Goal: Transaction & Acquisition: Purchase product/service

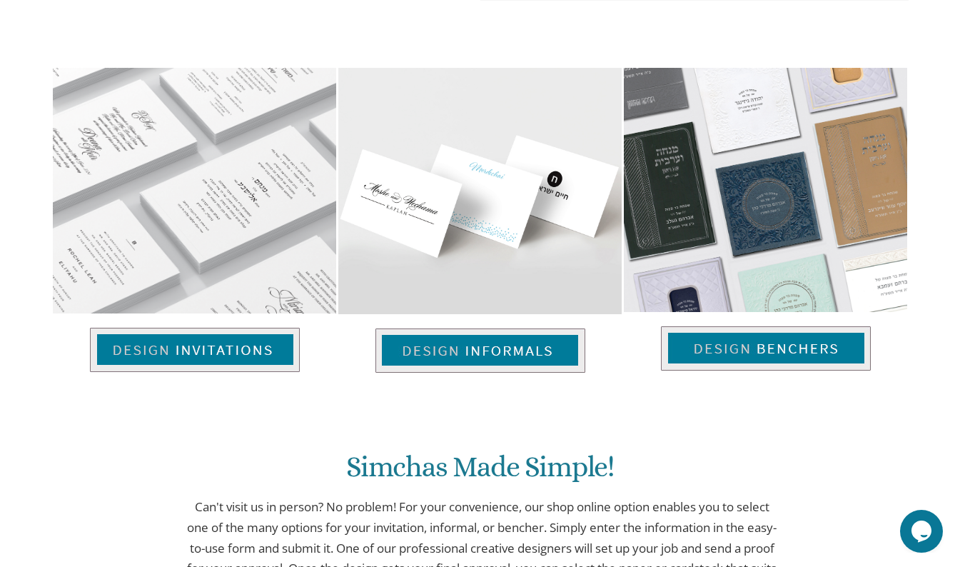
scroll to position [913, 0]
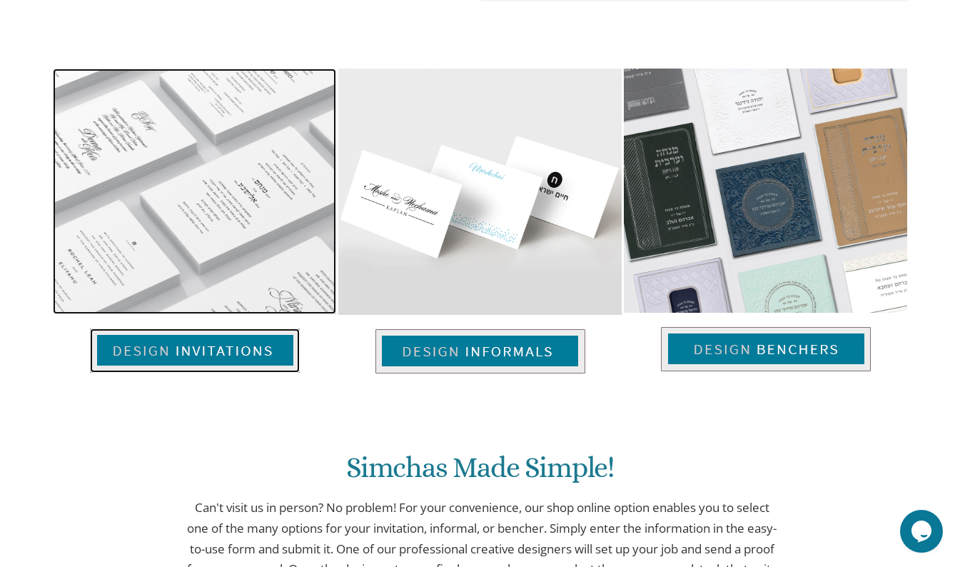
click at [200, 344] on img at bounding box center [195, 350] width 210 height 44
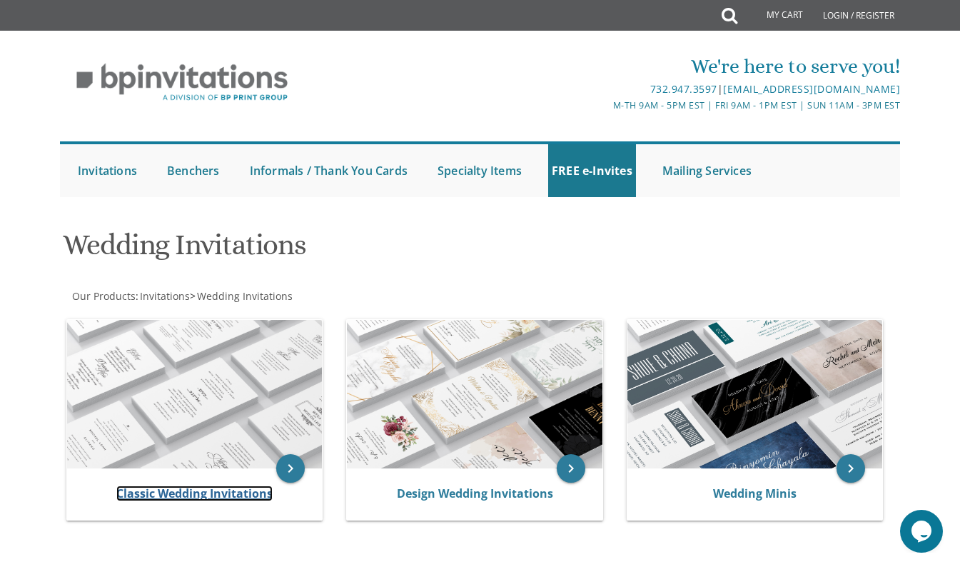
click at [191, 487] on link "Classic Wedding Invitations" at bounding box center [194, 494] width 156 height 16
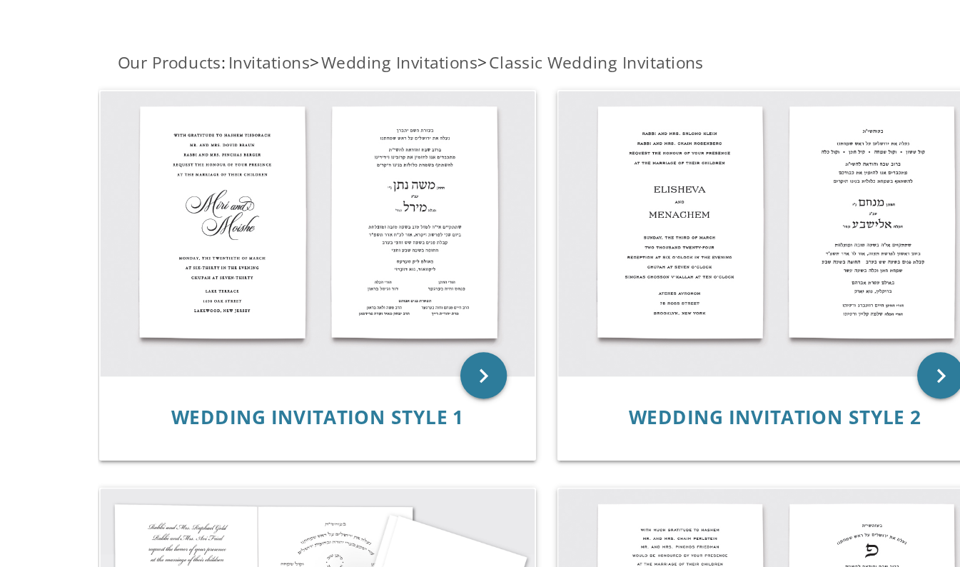
scroll to position [271, 0]
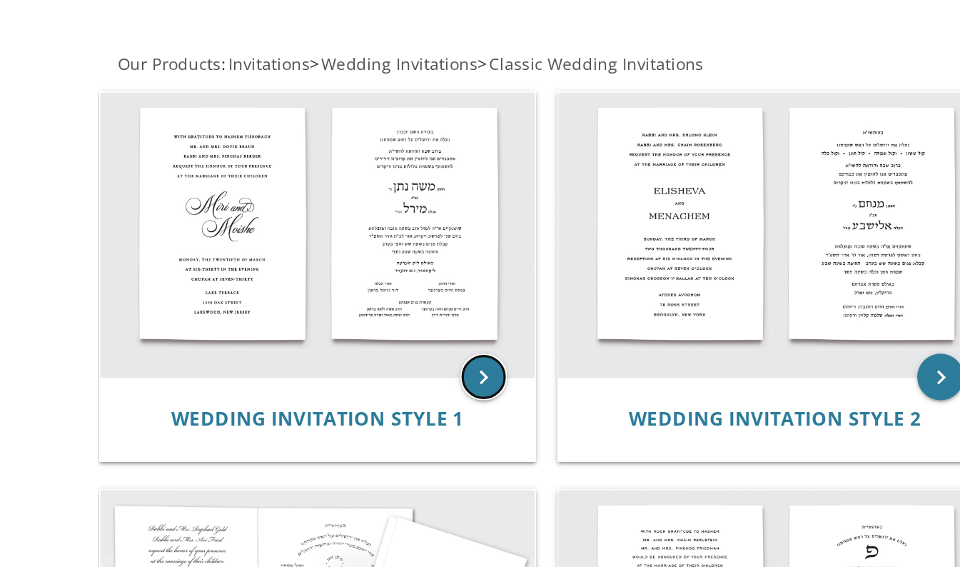
click at [293, 226] on icon "keyboard_arrow_right" at bounding box center [296, 230] width 29 height 29
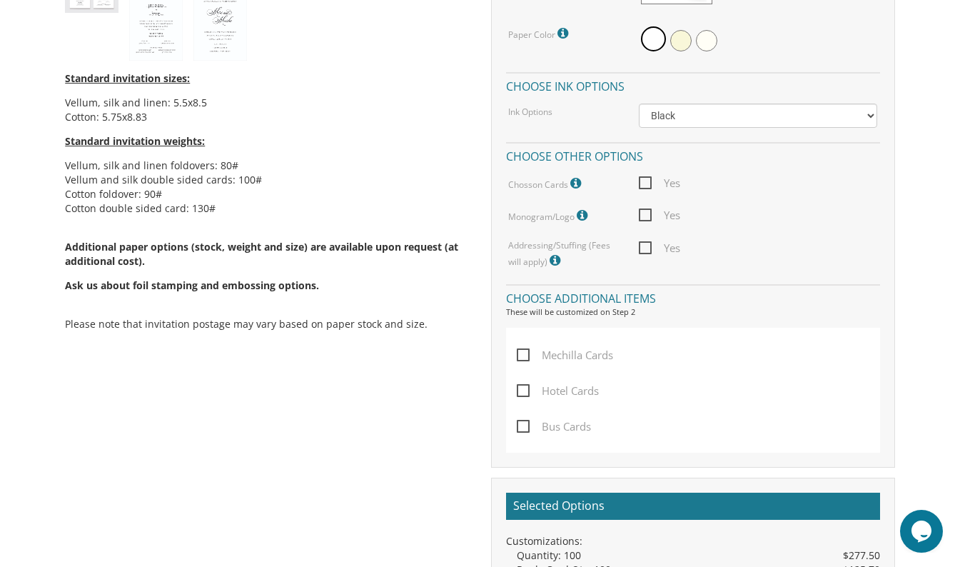
scroll to position [744, 0]
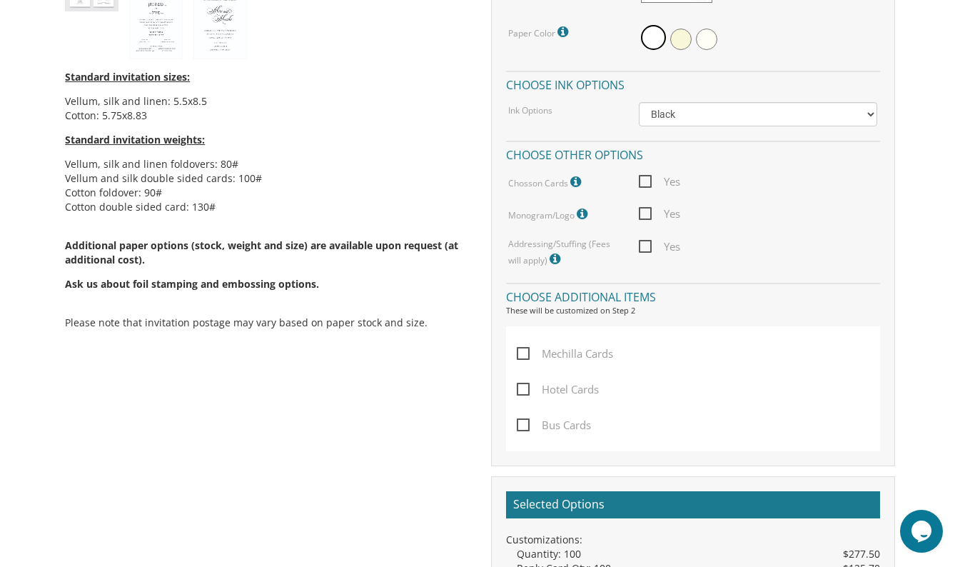
click at [578, 221] on span at bounding box center [584, 213] width 14 height 17
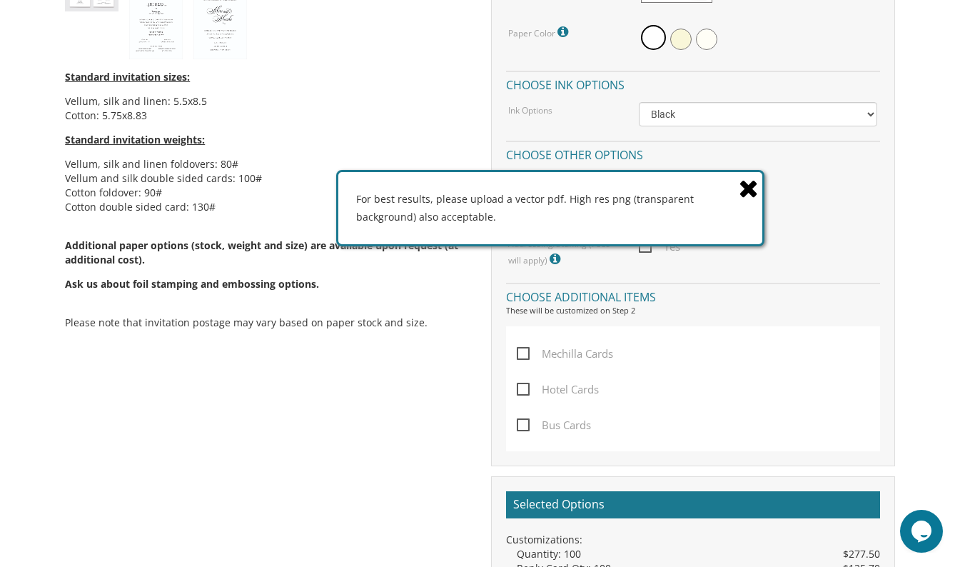
click at [751, 192] on icon at bounding box center [749, 188] width 20 height 25
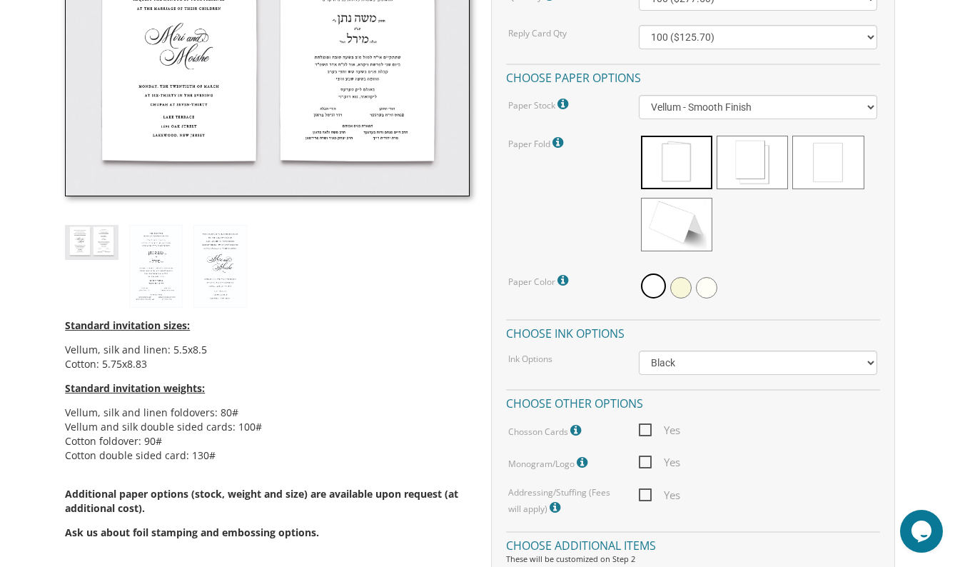
scroll to position [503, 0]
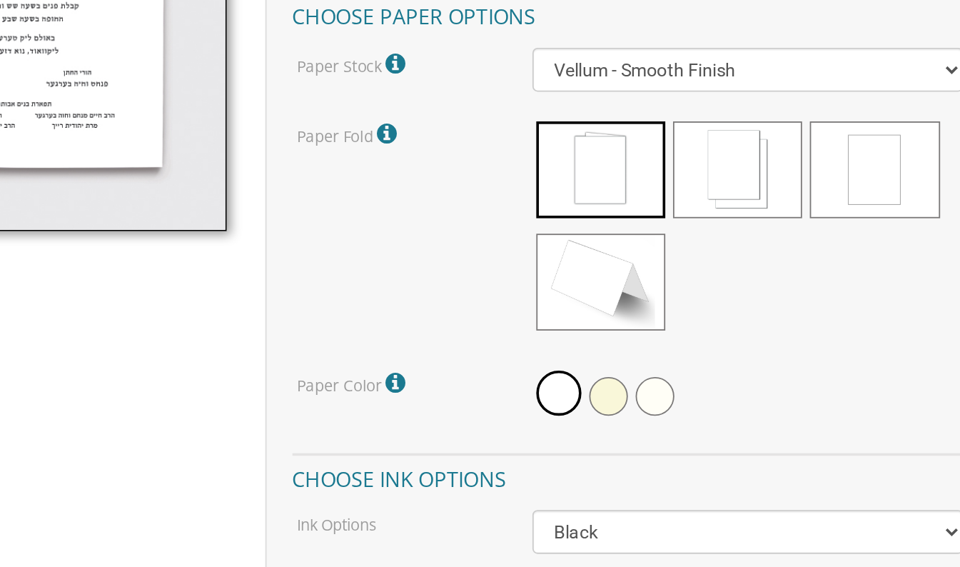
click at [760, 166] on span at bounding box center [752, 156] width 71 height 54
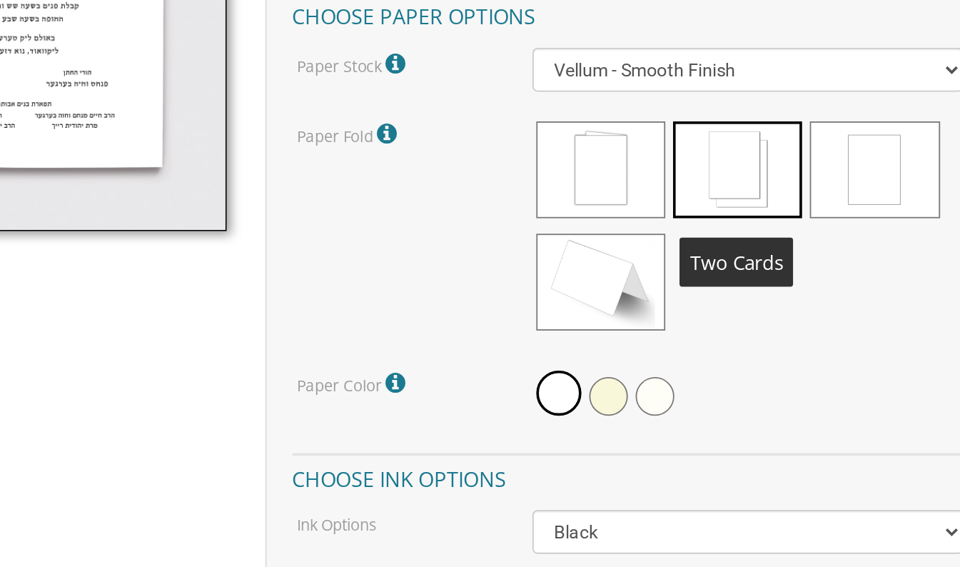
click at [838, 163] on span at bounding box center [828, 156] width 71 height 54
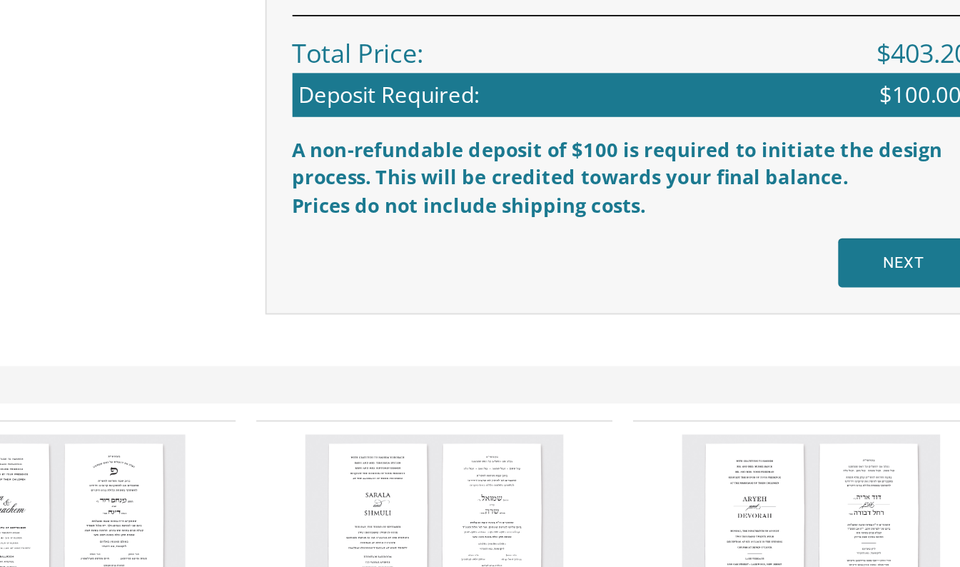
scroll to position [1084, 0]
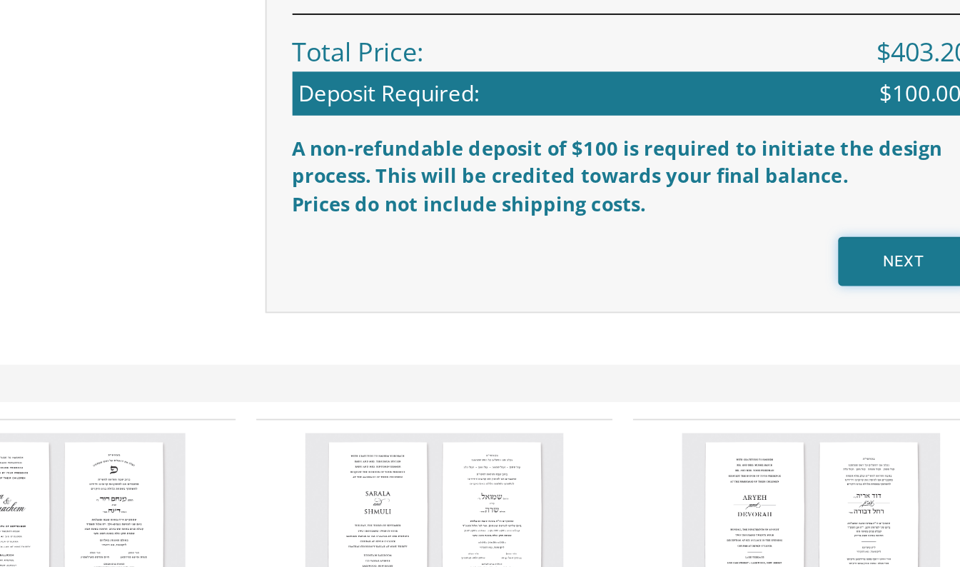
click at [838, 397] on input "NEXT" at bounding box center [844, 397] width 72 height 27
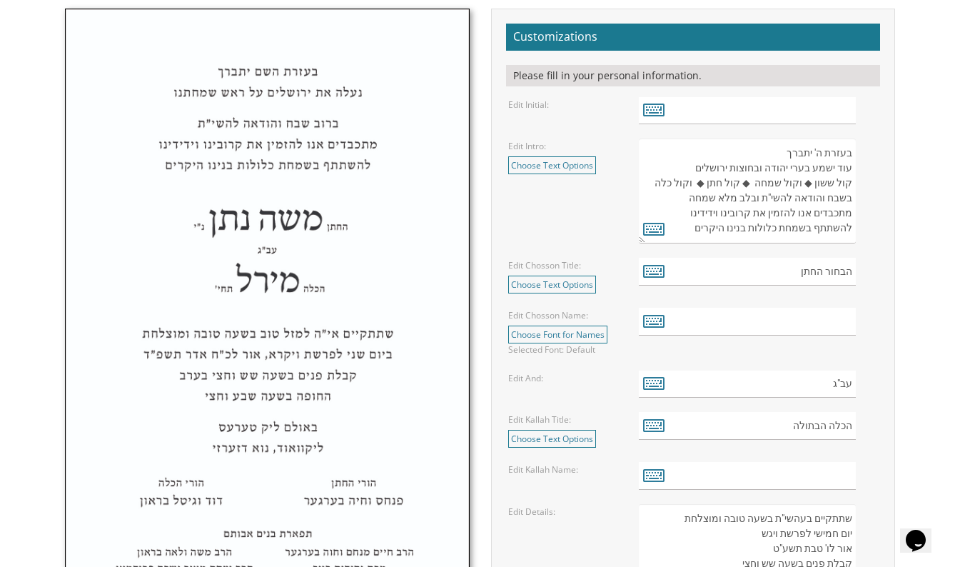
scroll to position [483, 0]
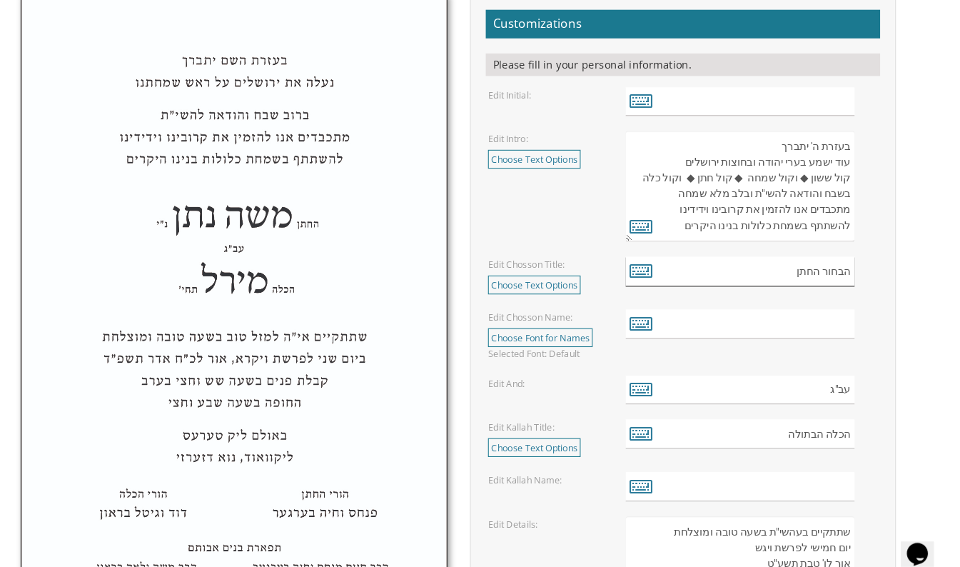
click at [758, 269] on input "הבחור החתן" at bounding box center [747, 273] width 217 height 28
click at [923, 227] on body "My Cart {{shoppingcart.totalQuantityDisplay}} Total: {{shoppingcart.subtotal}} …" at bounding box center [480, 554] width 960 height 2075
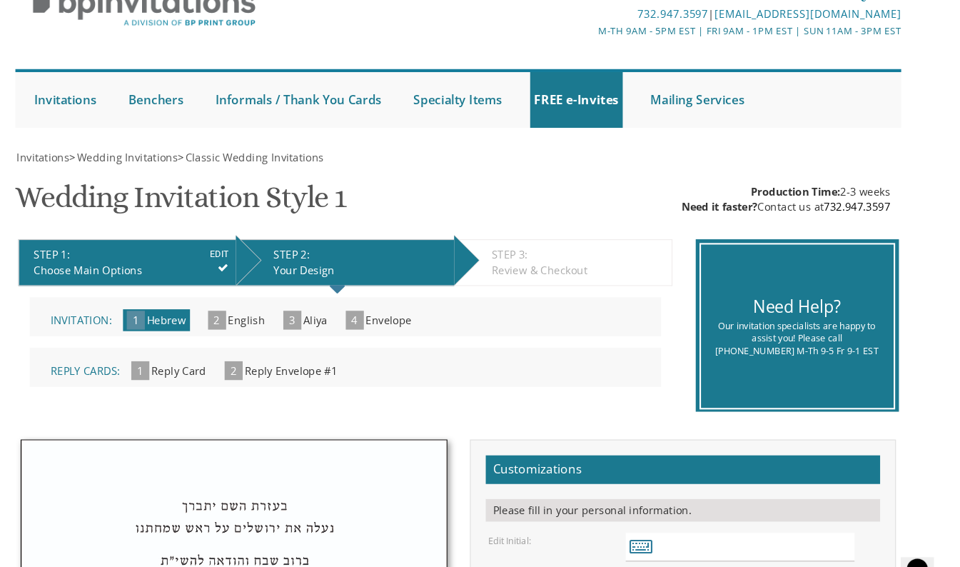
scroll to position [0, 0]
